Goal: Complete application form: Complete application form

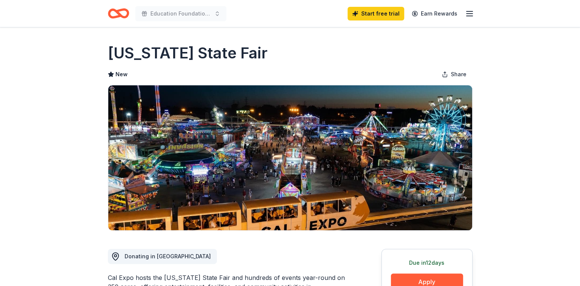
scroll to position [76, 0]
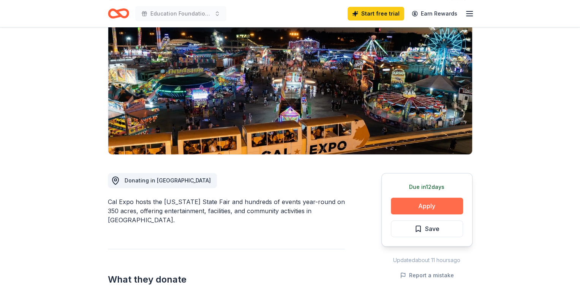
click at [422, 206] on button "Apply" at bounding box center [427, 206] width 72 height 17
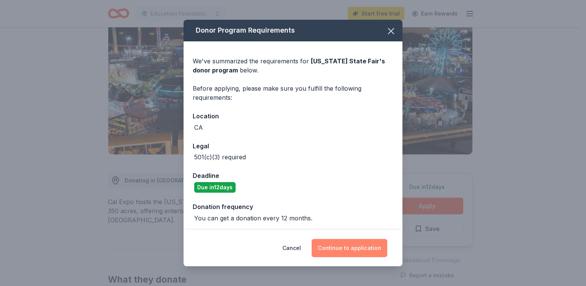
click at [347, 251] on button "Continue to application" at bounding box center [349, 248] width 76 height 18
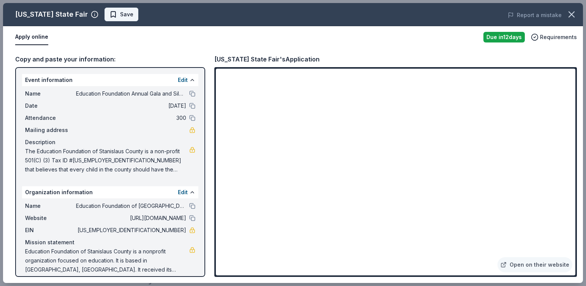
click at [109, 15] on span "Save" at bounding box center [121, 14] width 24 height 9
click at [568, 12] on icon "button" at bounding box center [571, 14] width 11 height 11
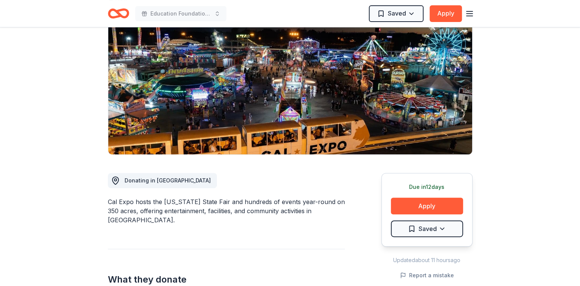
scroll to position [0, 0]
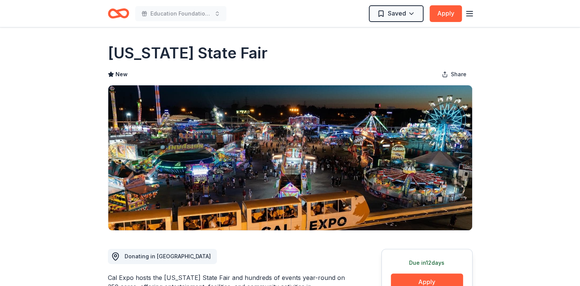
click at [468, 13] on icon "button" at bounding box center [469, 13] width 9 height 9
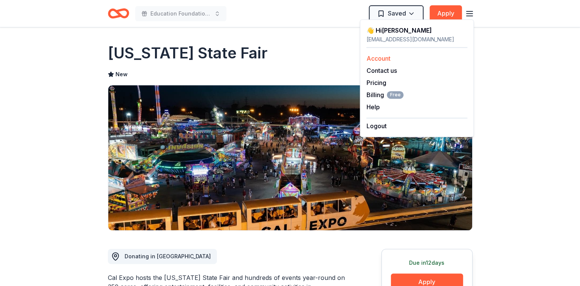
click at [381, 58] on link "Account" at bounding box center [378, 59] width 24 height 8
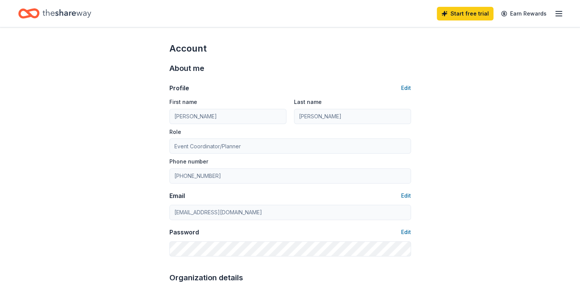
click at [556, 11] on line "button" at bounding box center [559, 11] width 6 height 0
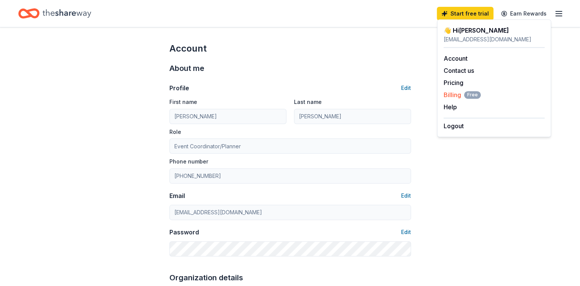
click at [459, 95] on span "Billing Free" at bounding box center [462, 94] width 37 height 9
